Goal: Navigation & Orientation: Find specific page/section

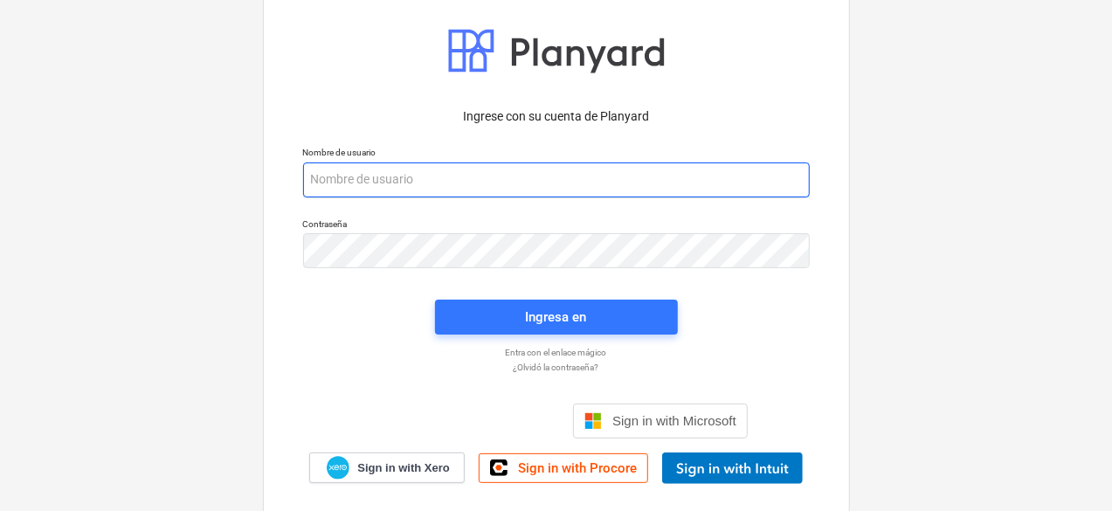
type input "[PERSON_NAME][EMAIL_ADDRESS][DOMAIN_NAME]"
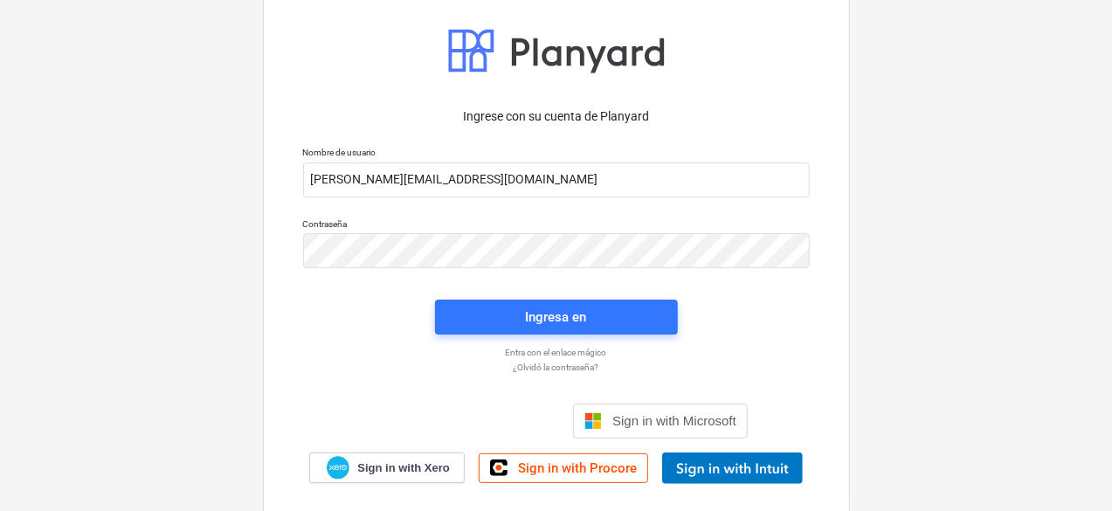
click at [570, 296] on div "Ingresa en" at bounding box center [556, 317] width 264 height 56
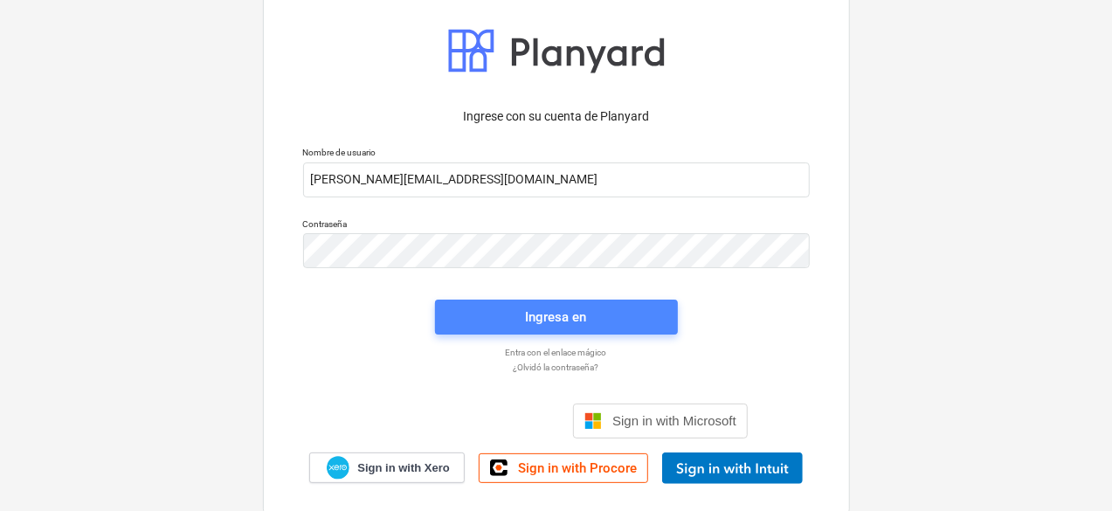
click at [568, 308] on div "Ingresa en" at bounding box center [556, 317] width 61 height 23
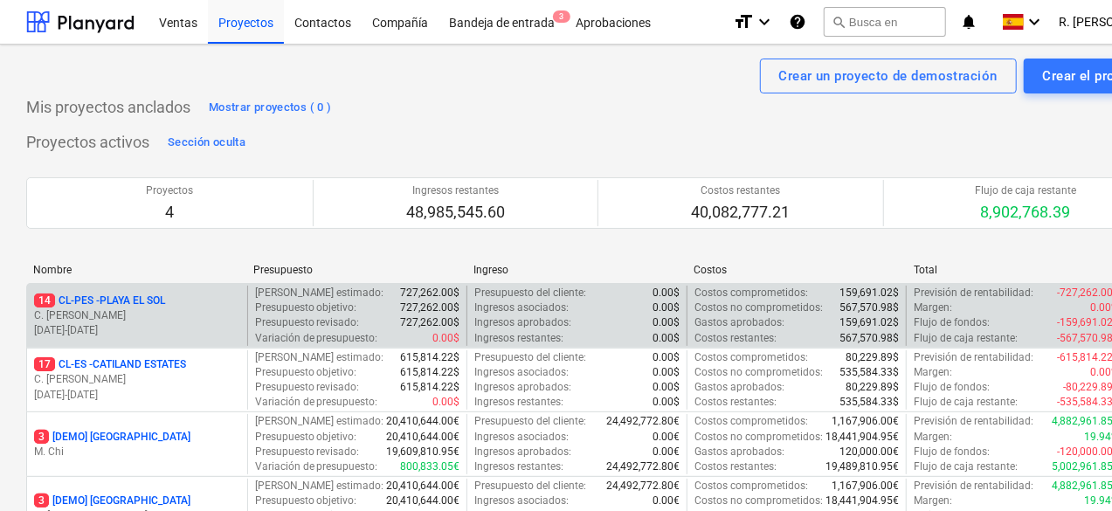
click at [155, 301] on p "14 CL-PES - [GEOGRAPHIC_DATA]" at bounding box center [99, 300] width 131 height 15
click at [155, 301] on main "Crear un proyecto de demostración Crear el proyecto Mis proyectos anclados Most…" at bounding box center [597, 363] width 1194 height 637
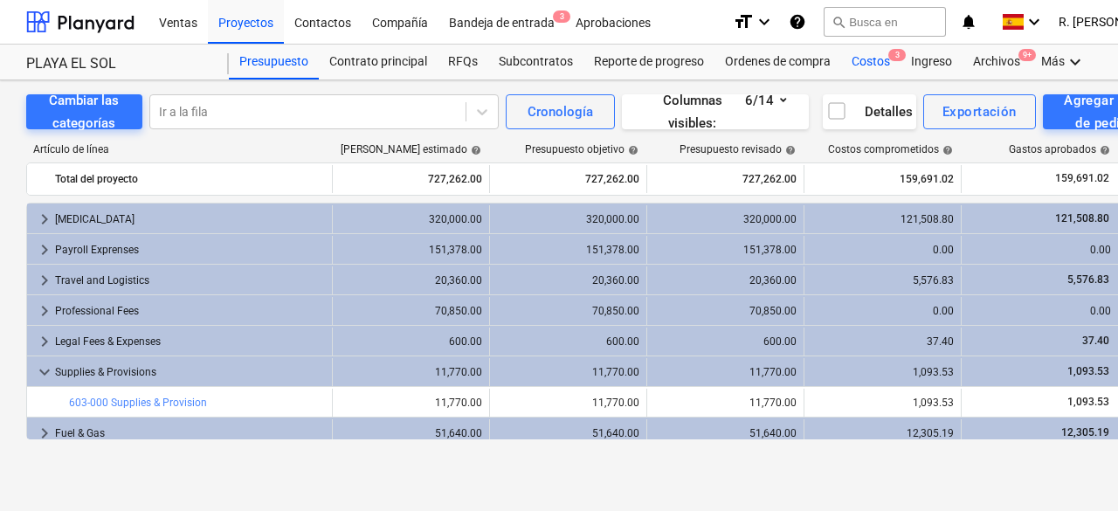
click at [873, 62] on div "Costos 3" at bounding box center [870, 62] width 59 height 35
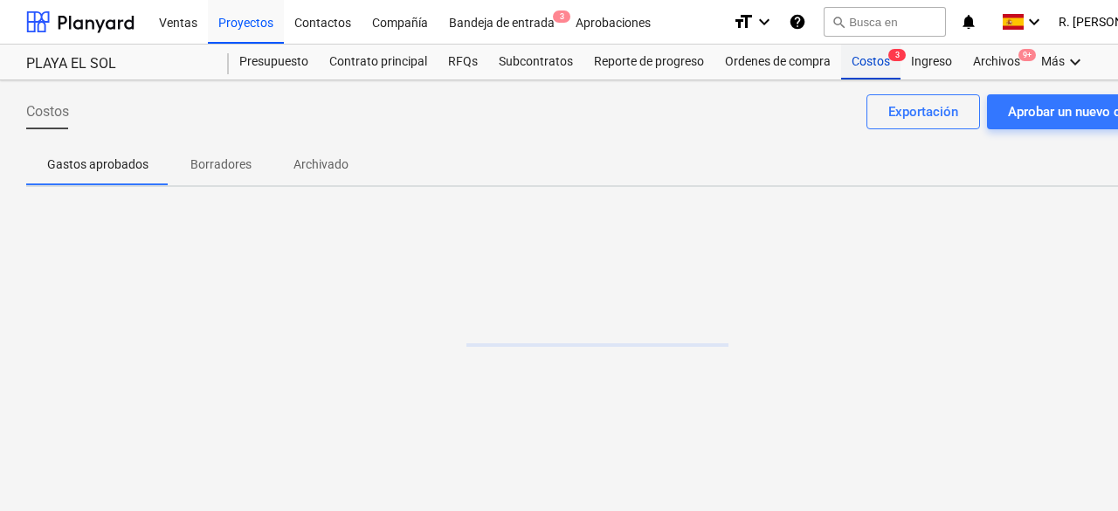
click at [873, 62] on div "Costos 3" at bounding box center [870, 62] width 59 height 35
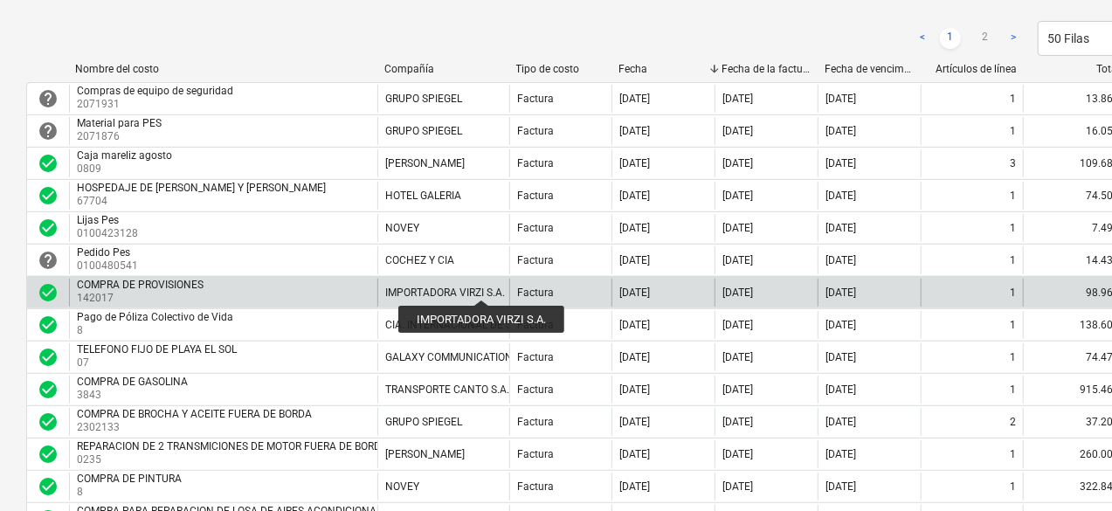
scroll to position [334, 0]
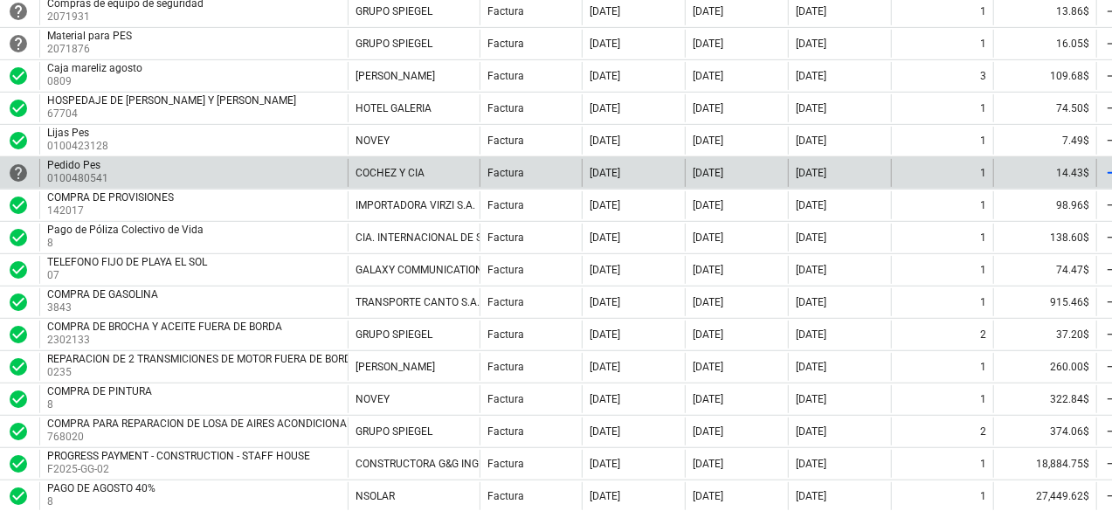
drag, startPoint x: 10, startPoint y: 184, endPoint x: 59, endPoint y: 184, distance: 48.9
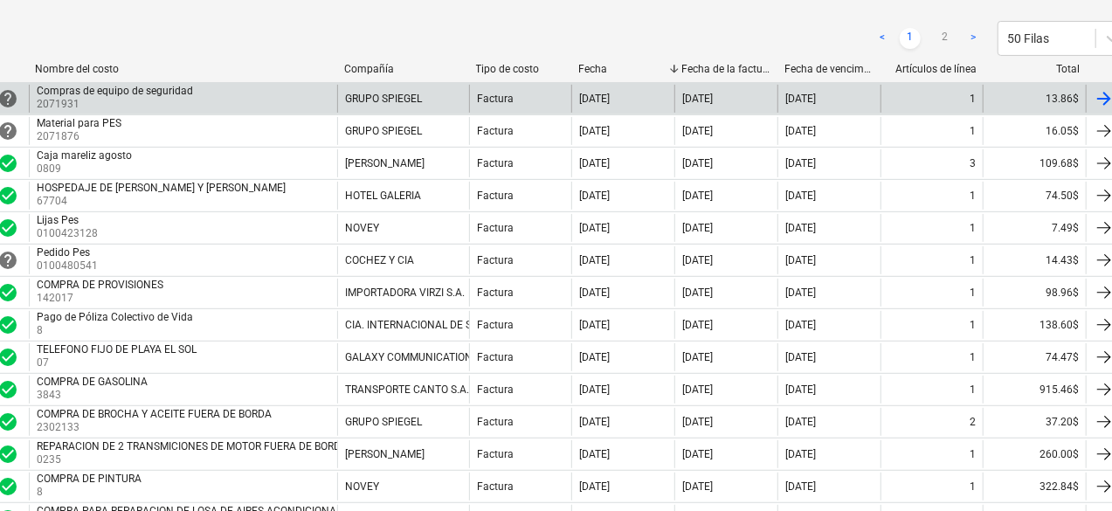
scroll to position [0, 40]
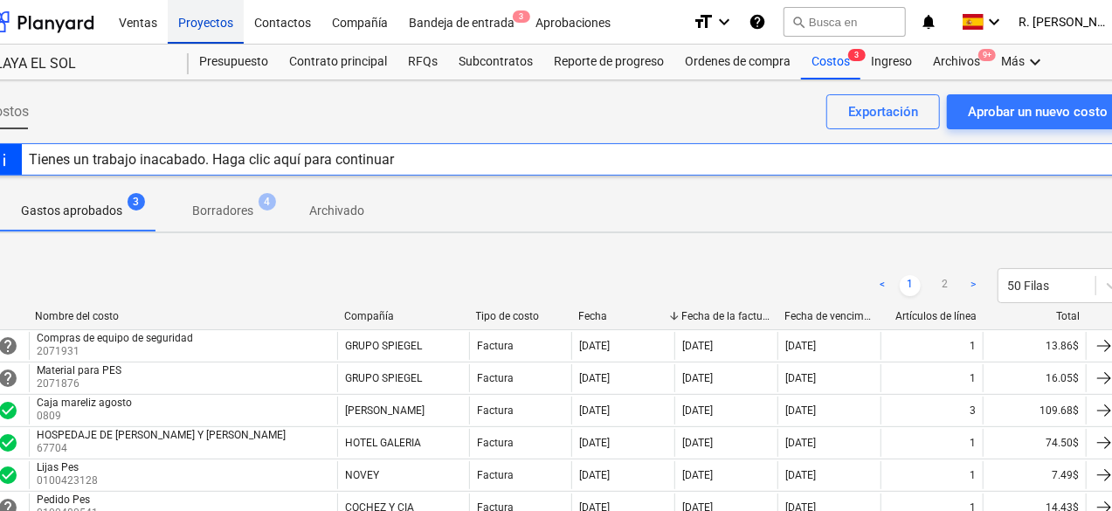
click at [204, 31] on div "Proyectos" at bounding box center [206, 21] width 76 height 45
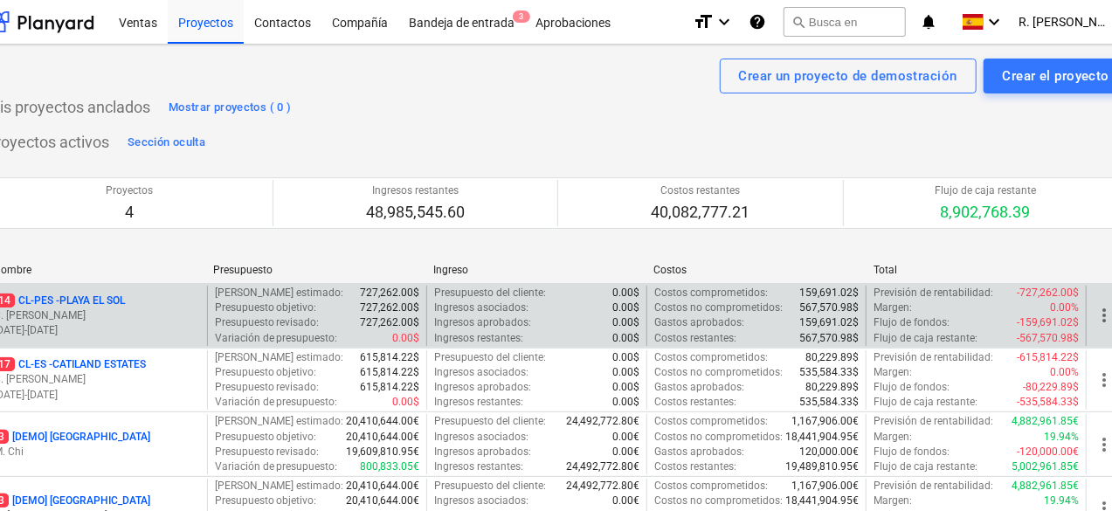
click at [125, 313] on p "C. [PERSON_NAME]" at bounding box center [97, 315] width 206 height 15
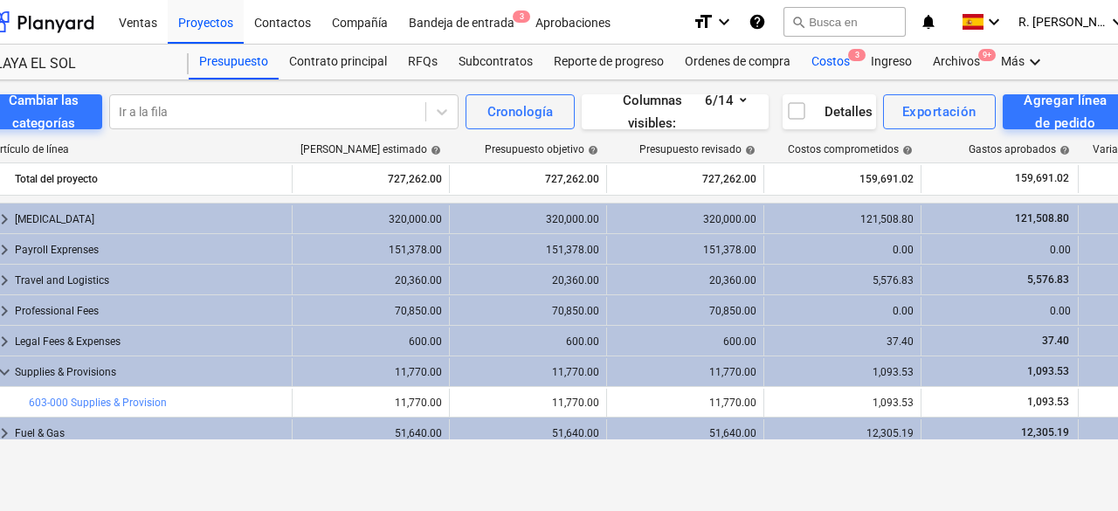
click at [828, 60] on div "Costos 3" at bounding box center [830, 62] width 59 height 35
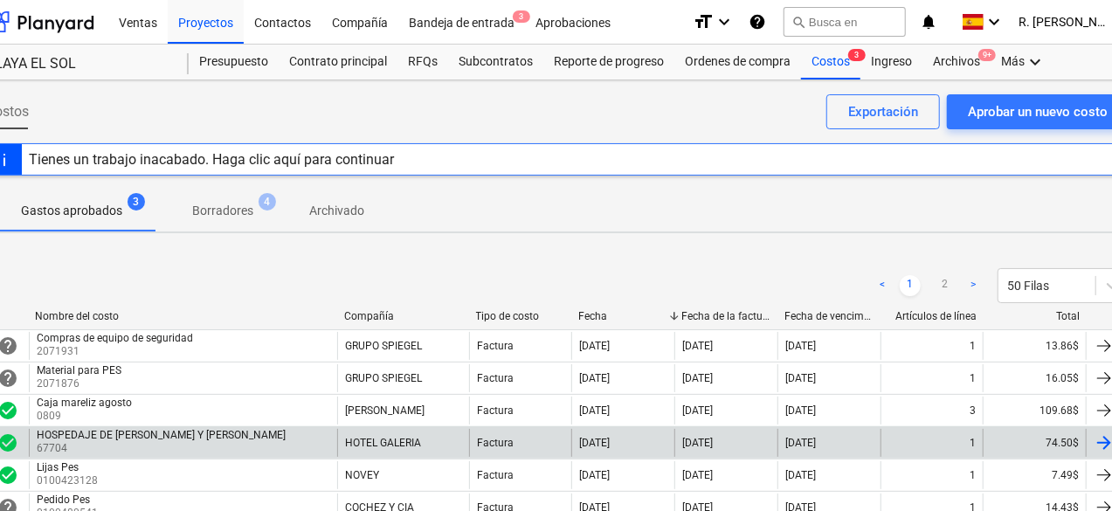
scroll to position [262, 40]
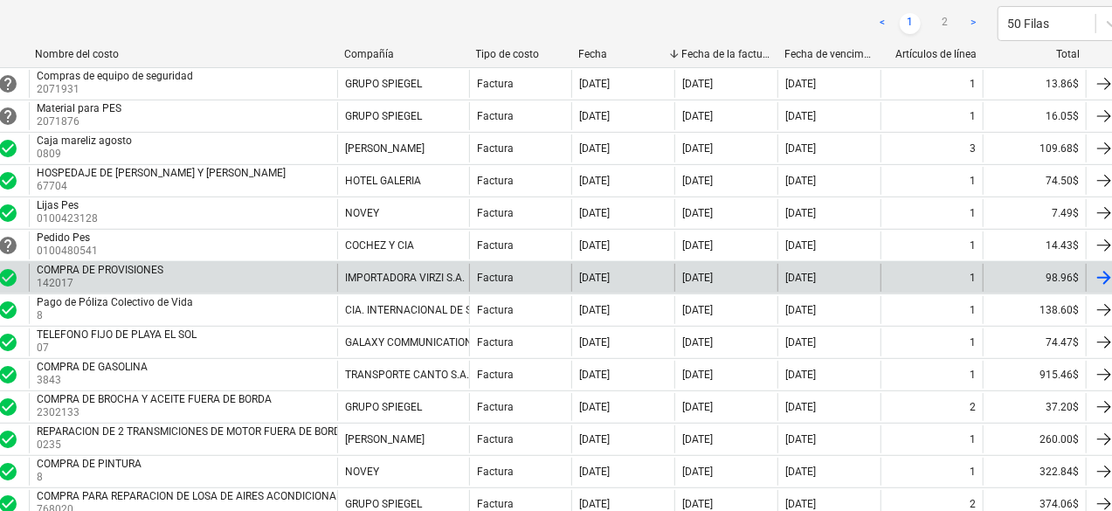
click at [293, 273] on div "COMPRA DE PROVISIONES 142017" at bounding box center [183, 278] width 308 height 28
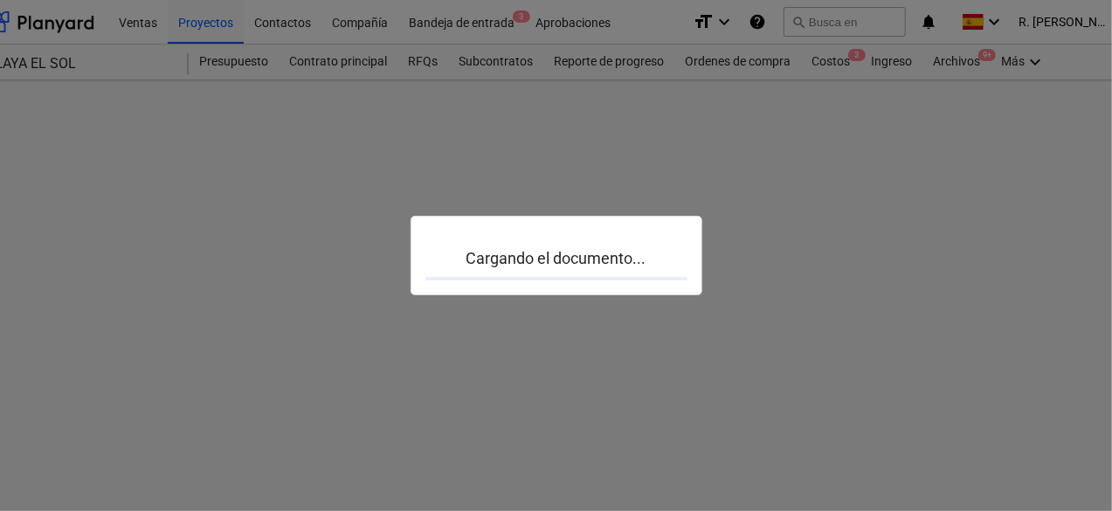
scroll to position [0, 40]
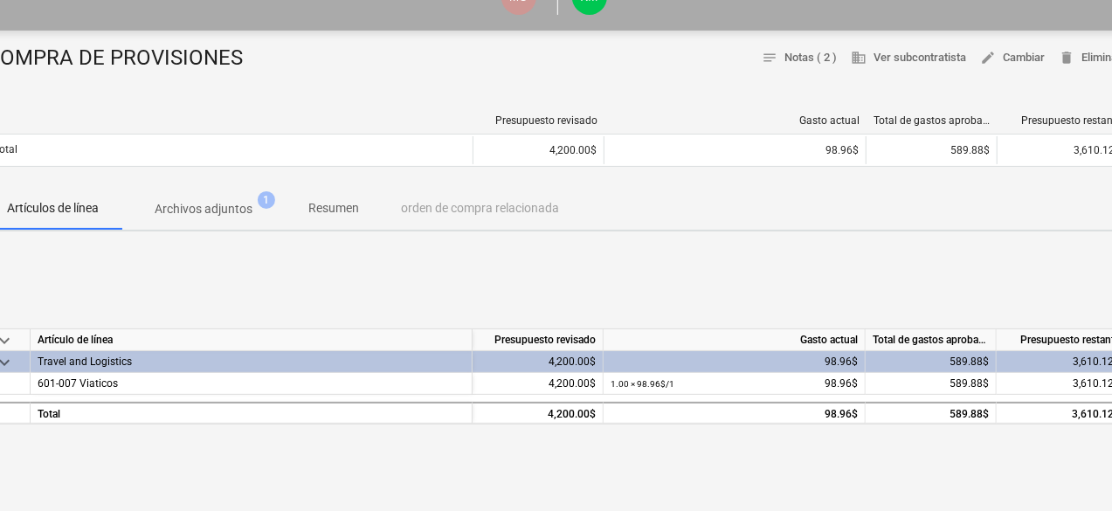
scroll to position [0, 40]
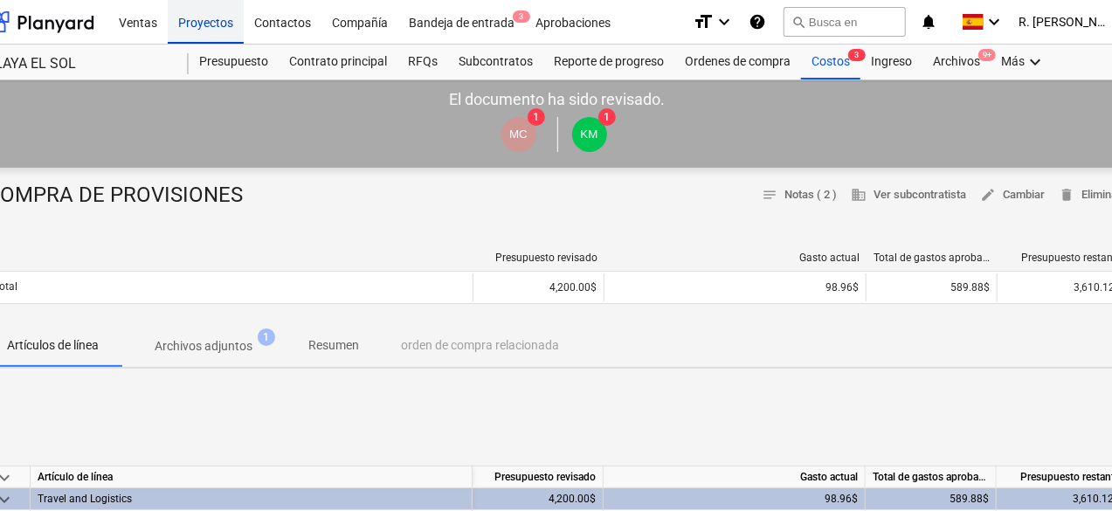
click at [196, 21] on div "Proyectos" at bounding box center [206, 21] width 76 height 45
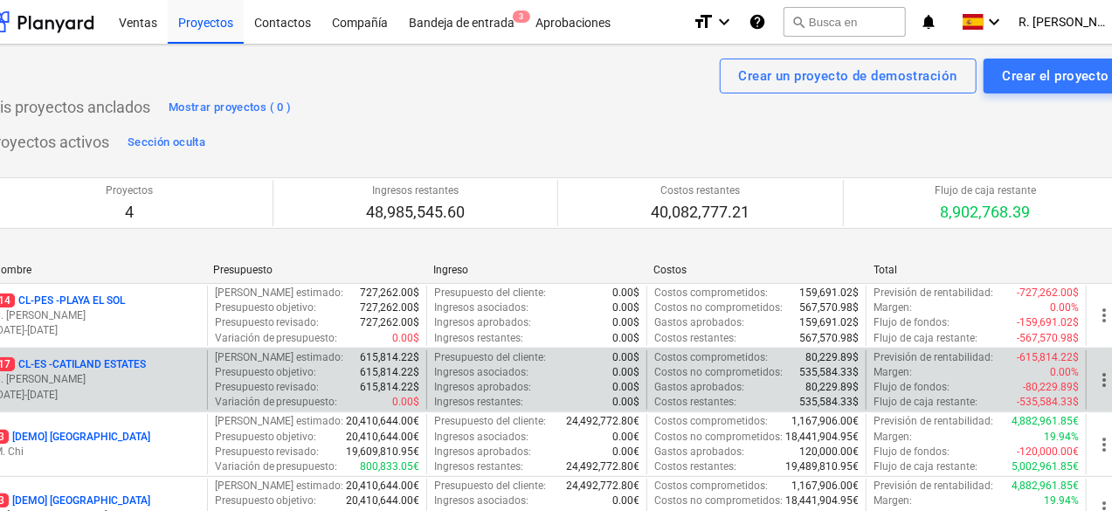
click at [141, 389] on p "[DATE] - [DATE]" at bounding box center [97, 395] width 206 height 15
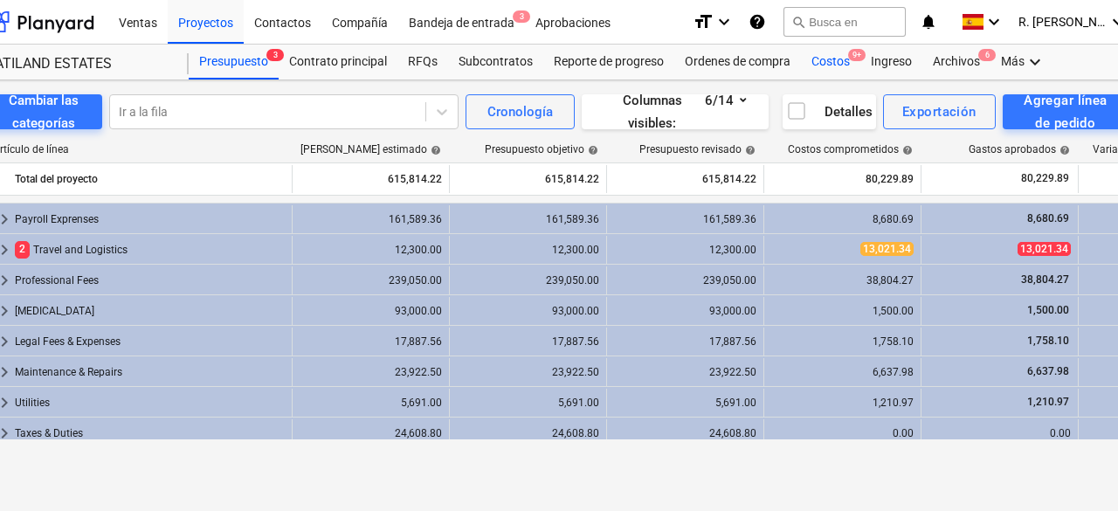
click at [823, 64] on div "Costos 9+" at bounding box center [830, 62] width 59 height 35
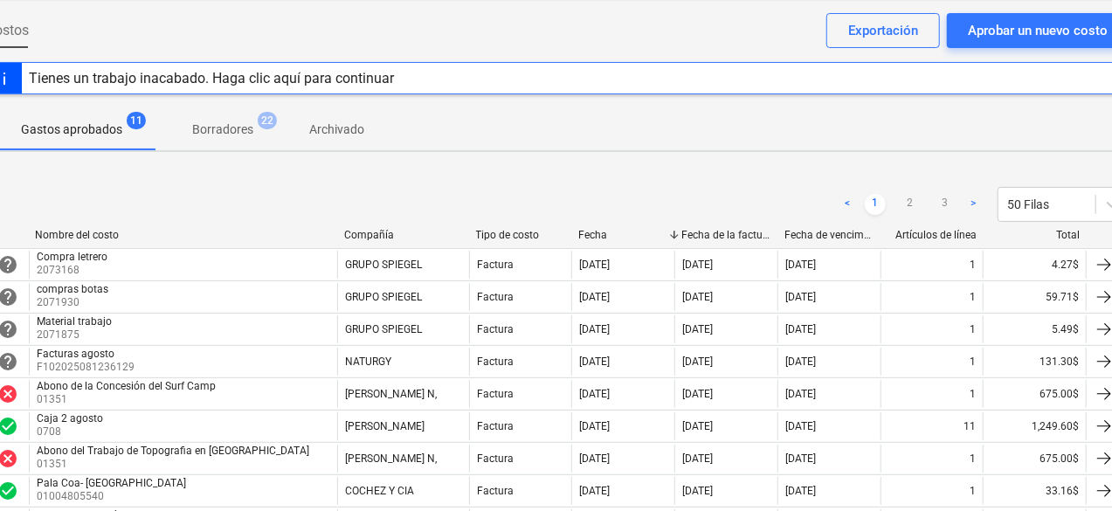
scroll to position [0, 40]
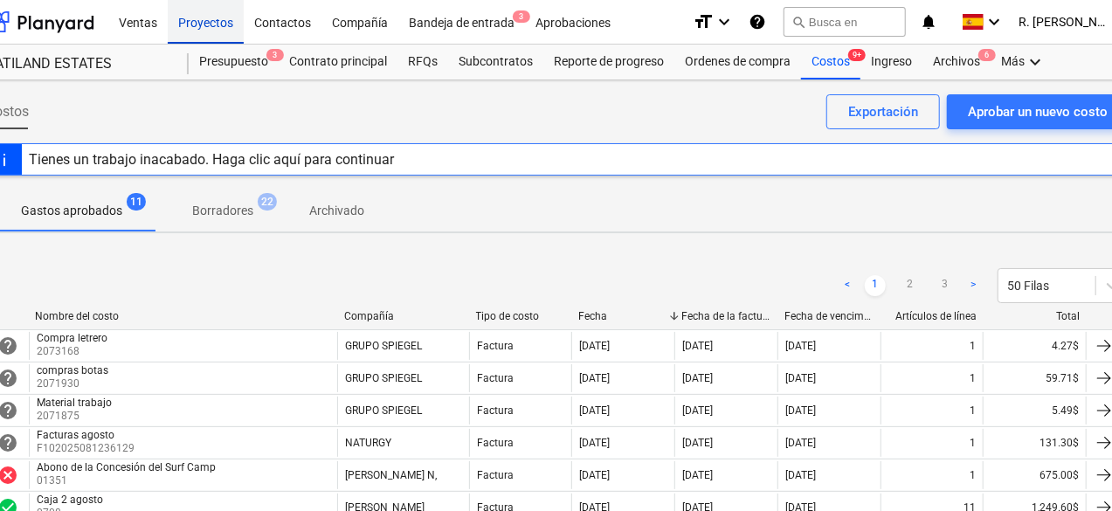
click at [214, 17] on div "Proyectos" at bounding box center [206, 21] width 76 height 45
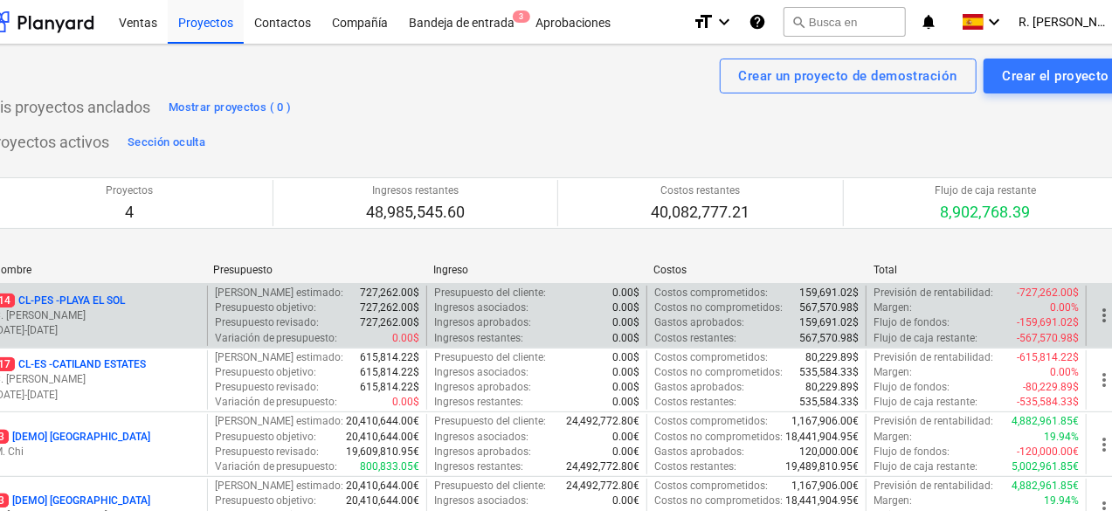
click at [105, 329] on p "[DATE] - [DATE]" at bounding box center [97, 330] width 206 height 15
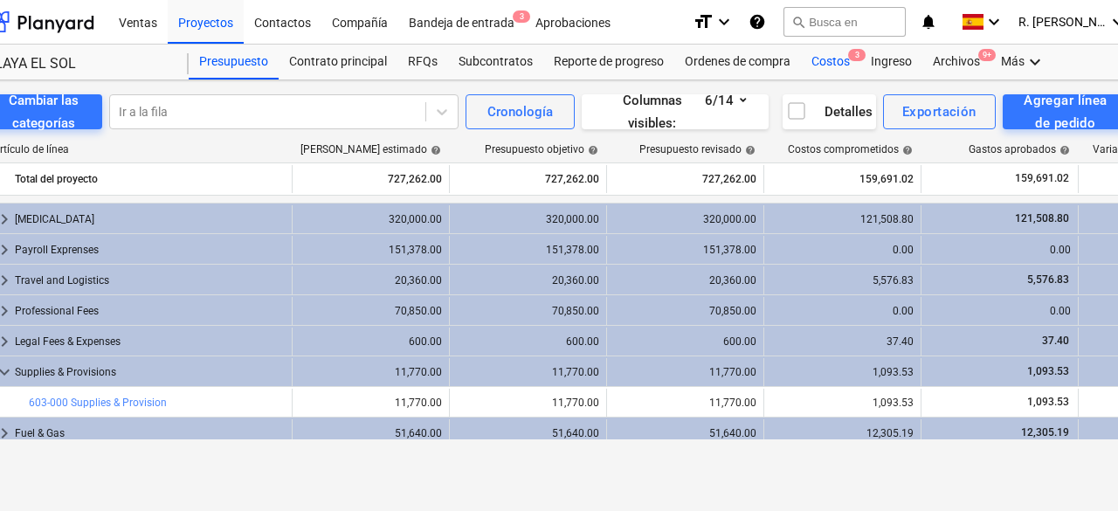
click at [827, 69] on div "Costos 3" at bounding box center [830, 62] width 59 height 35
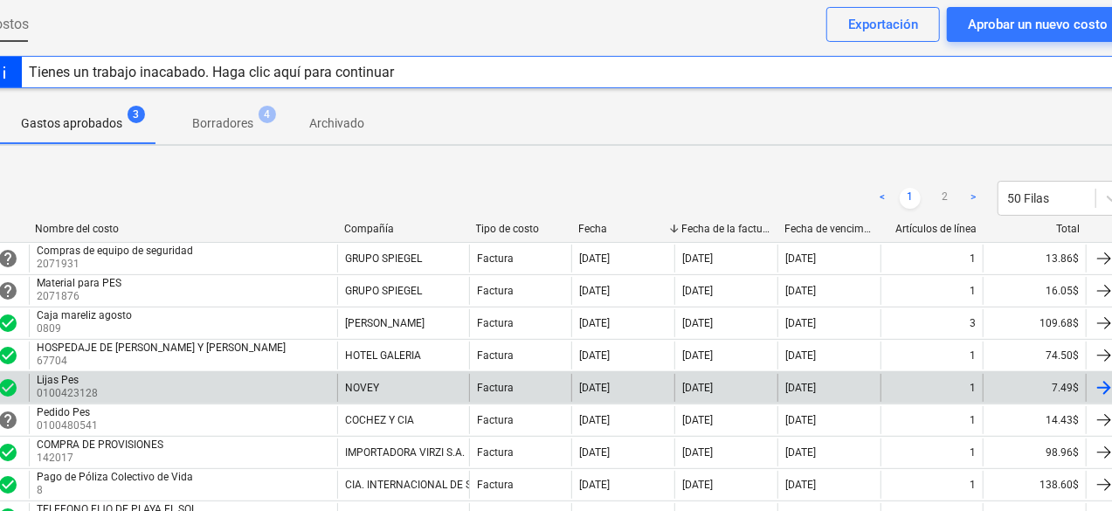
scroll to position [0, 40]
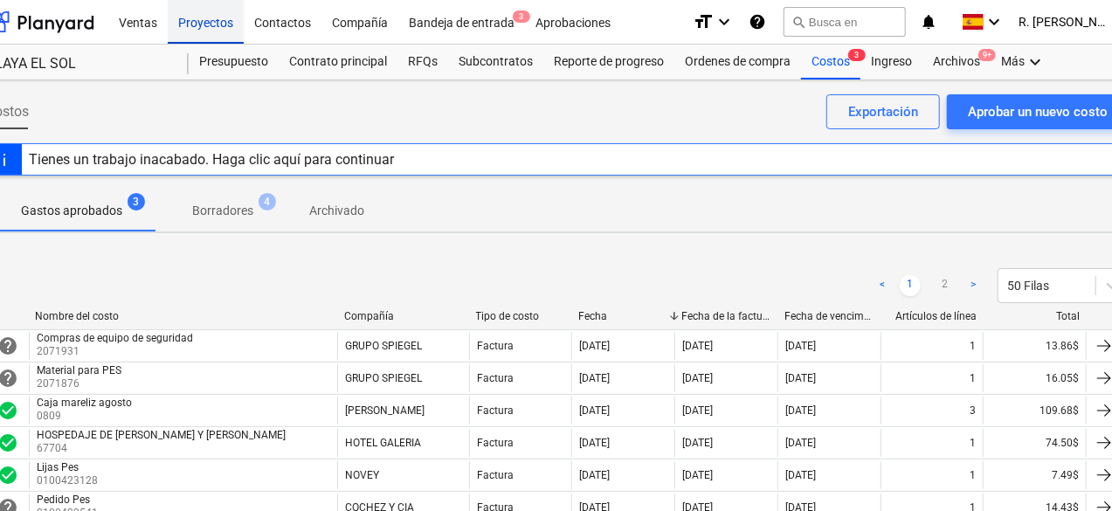
click at [216, 15] on div "Proyectos" at bounding box center [206, 21] width 76 height 45
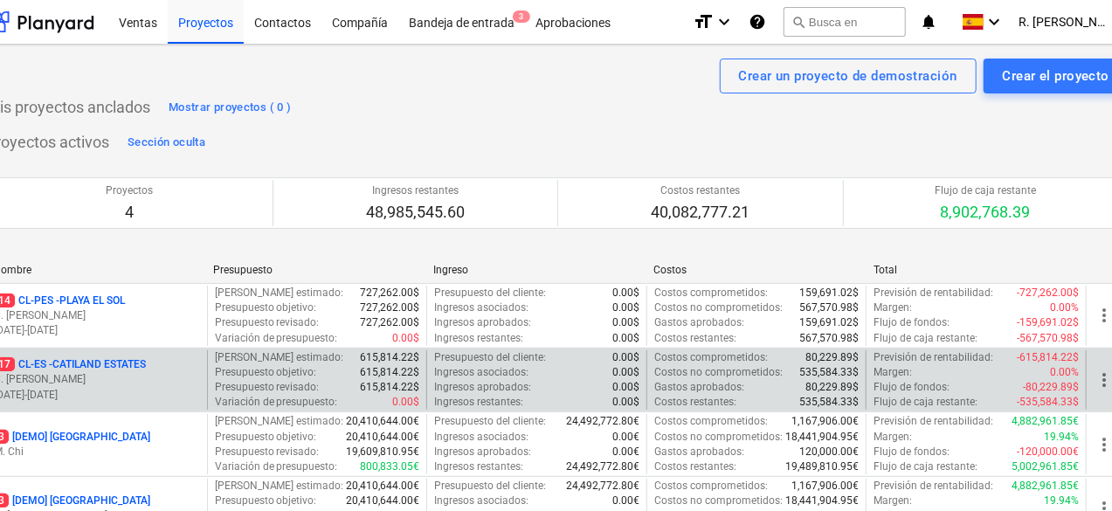
click at [136, 361] on p "17 CL-ES - CATILAND ESTATES" at bounding box center [70, 364] width 152 height 15
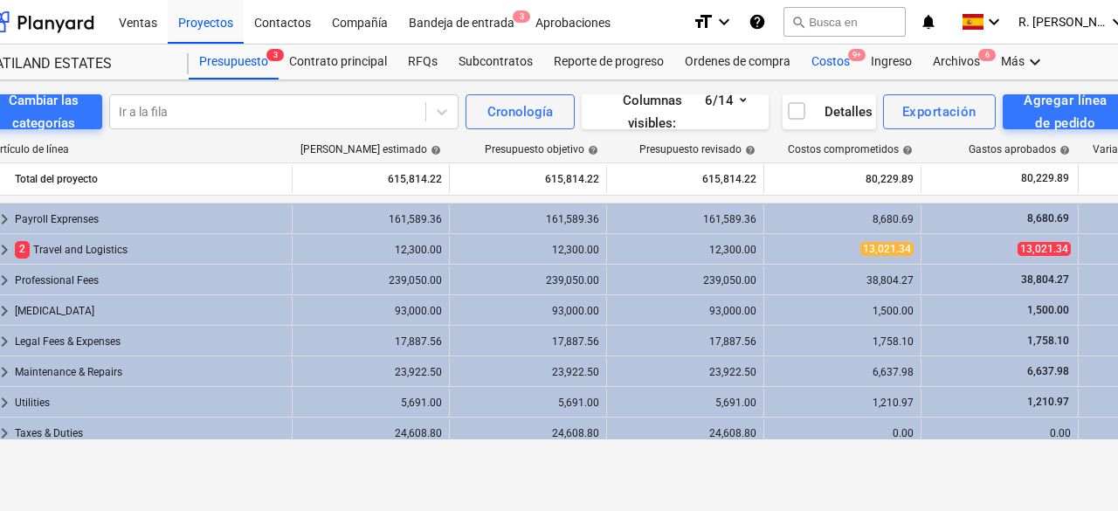
click at [833, 56] on div "Costos 9+" at bounding box center [830, 62] width 59 height 35
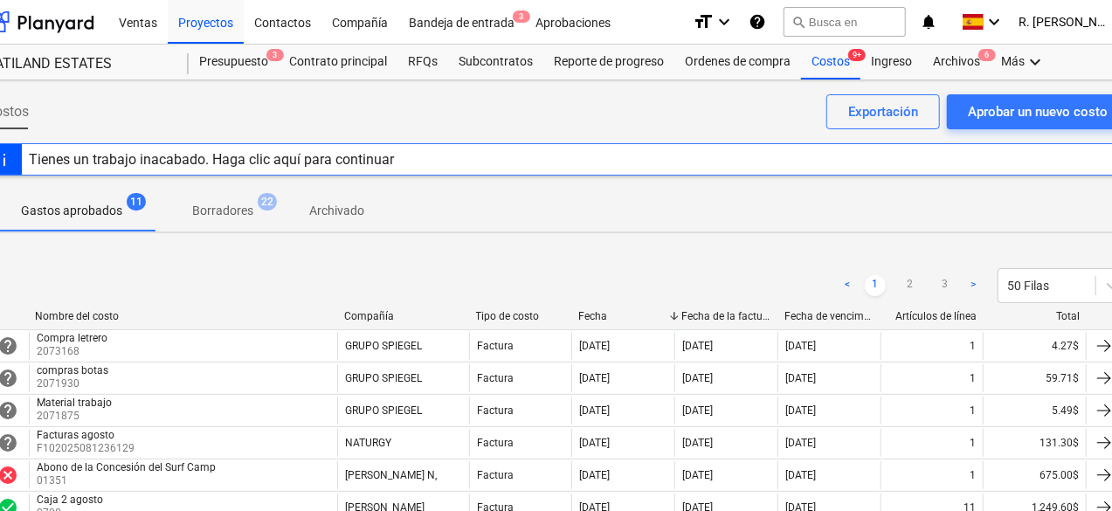
scroll to position [87, 40]
